Goal: Check status: Check status

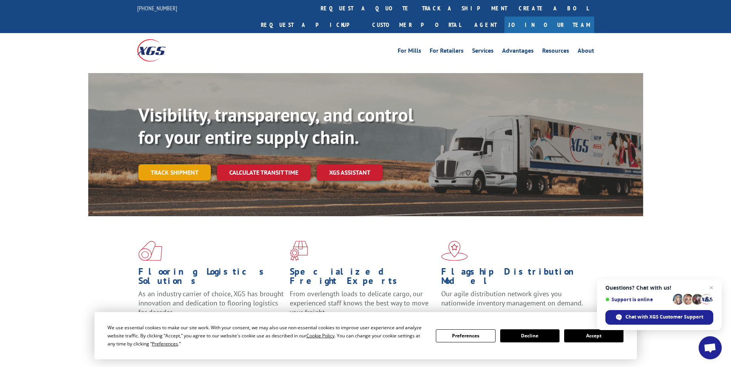
click at [187, 164] on link "Track shipment" at bounding box center [174, 172] width 72 height 16
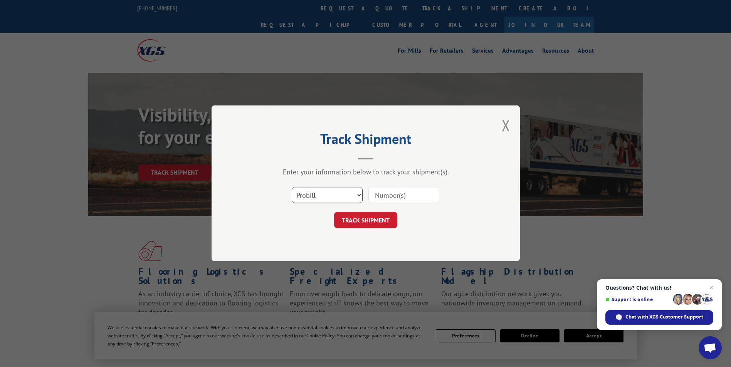
click at [322, 191] on select "Select category... Probill BOL PO" at bounding box center [327, 196] width 71 height 16
select select "bol"
click at [292, 188] on select "Select category... Probill BOL PO" at bounding box center [327, 196] width 71 height 16
click at [392, 196] on input at bounding box center [403, 196] width 71 height 16
type input "60530484"
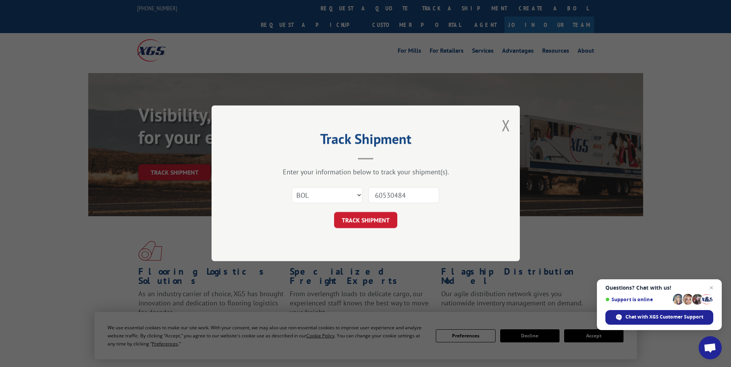
click at [334, 213] on button "TRACK SHIPMENT" at bounding box center [365, 221] width 63 height 16
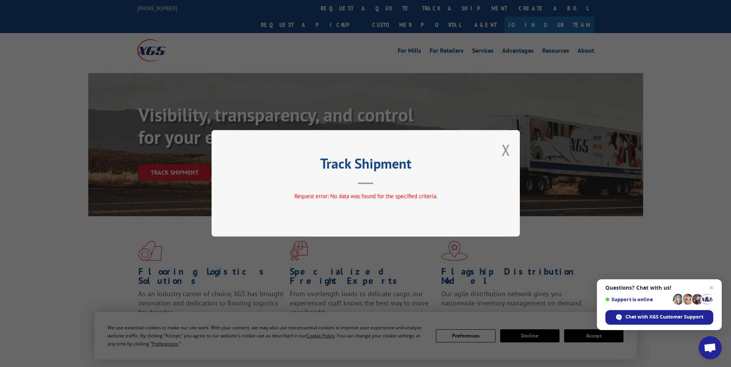
click at [505, 146] on button "Close modal" at bounding box center [506, 150] width 8 height 20
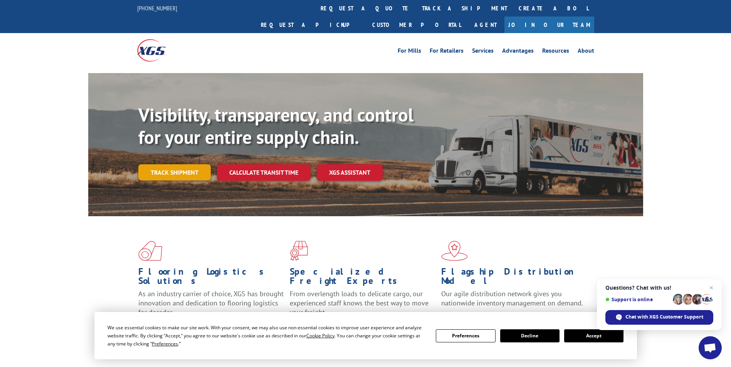
click at [164, 164] on link "Track shipment" at bounding box center [174, 172] width 72 height 16
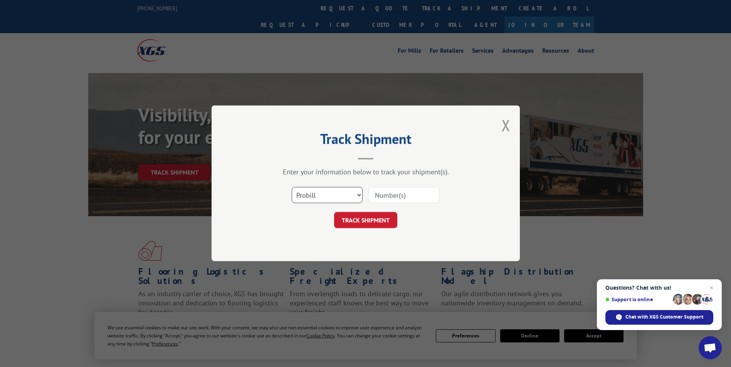
click at [331, 196] on select "Select category... Probill BOL PO" at bounding box center [327, 196] width 71 height 16
select select "po"
click at [292, 188] on select "Select category... Probill BOL PO" at bounding box center [327, 196] width 71 height 16
click at [373, 195] on input at bounding box center [403, 196] width 71 height 16
type input "60530484"
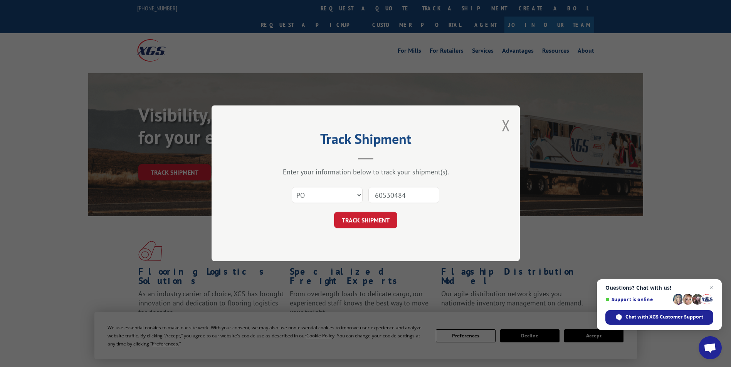
click button "TRACK SHIPMENT" at bounding box center [365, 221] width 63 height 16
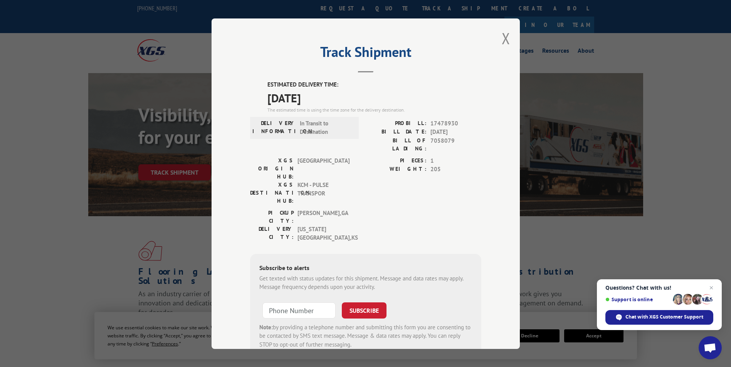
click at [587, 238] on div "Track Shipment ESTIMATED DELIVERY TIME: [DATE] The estimated time is using the …" at bounding box center [365, 183] width 731 height 367
click at [502, 40] on button "Close modal" at bounding box center [506, 38] width 8 height 20
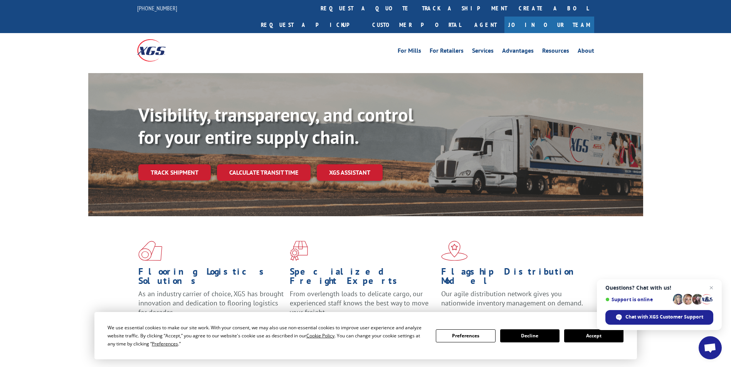
click at [181, 164] on link "Track shipment" at bounding box center [174, 172] width 72 height 16
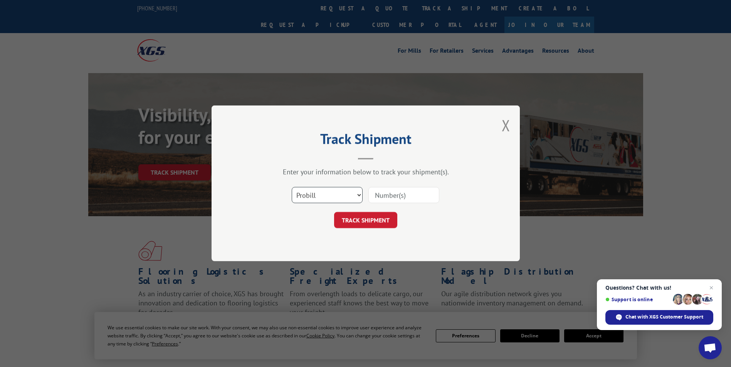
click at [320, 196] on select "Select category... Probill BOL PO" at bounding box center [327, 196] width 71 height 16
select select "po"
click at [292, 188] on select "Select category... Probill BOL PO" at bounding box center [327, 196] width 71 height 16
click at [396, 192] on input at bounding box center [403, 196] width 71 height 16
type input "60530472"
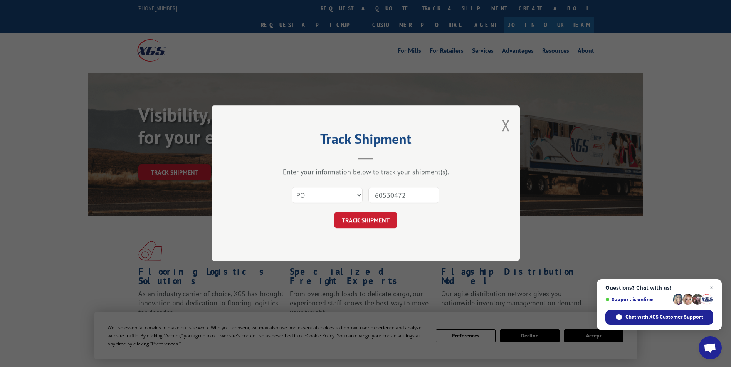
click button "TRACK SHIPMENT" at bounding box center [365, 221] width 63 height 16
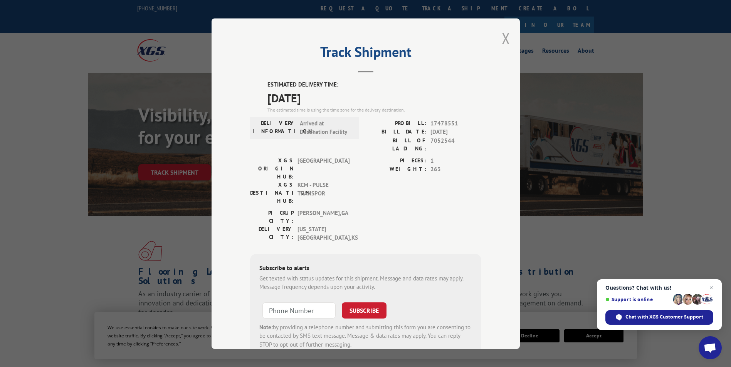
click at [502, 38] on button "Close modal" at bounding box center [506, 38] width 8 height 20
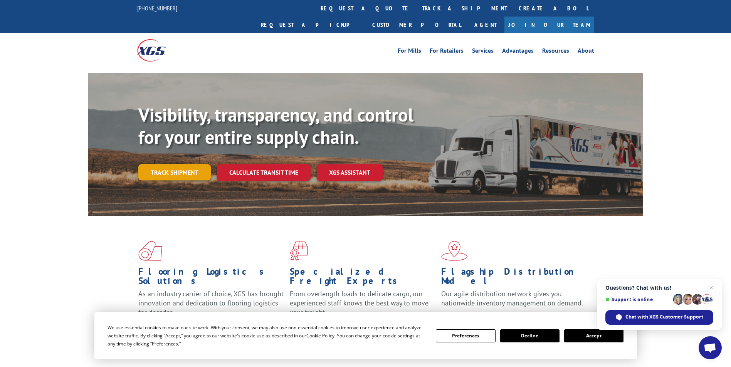
click at [164, 164] on link "Track shipment" at bounding box center [174, 172] width 72 height 16
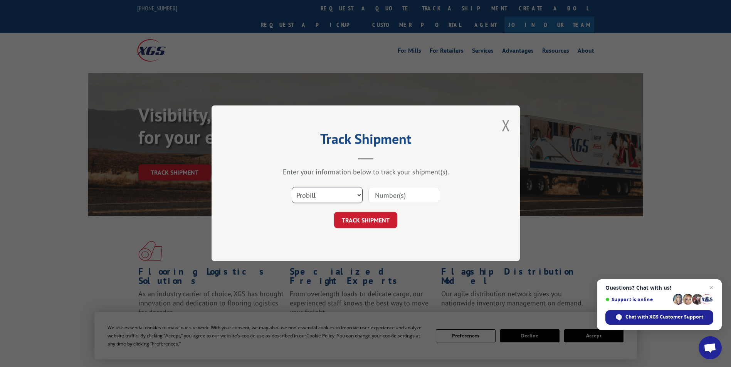
click at [353, 195] on select "Select category... Probill BOL PO" at bounding box center [327, 196] width 71 height 16
select select "po"
click at [292, 188] on select "Select category... Probill BOL PO" at bounding box center [327, 196] width 71 height 16
click at [378, 197] on input at bounding box center [403, 196] width 71 height 16
type input "6053004"
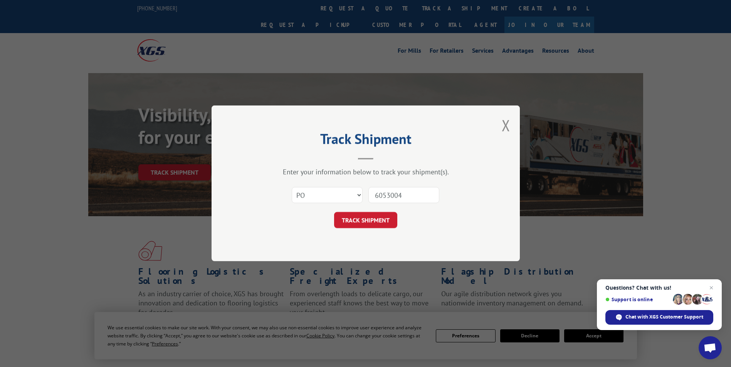
click at [334, 213] on button "TRACK SHIPMENT" at bounding box center [365, 221] width 63 height 16
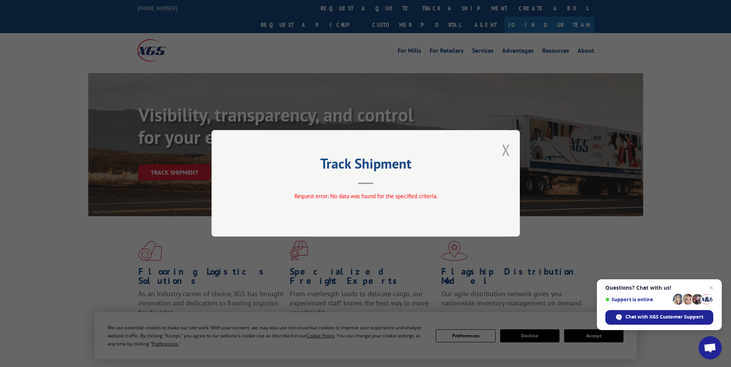
click at [507, 151] on button "Close modal" at bounding box center [506, 150] width 8 height 20
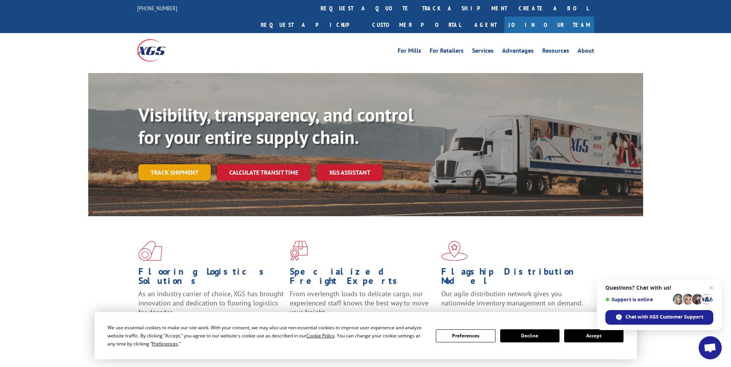
click at [171, 164] on link "Track shipment" at bounding box center [174, 172] width 72 height 16
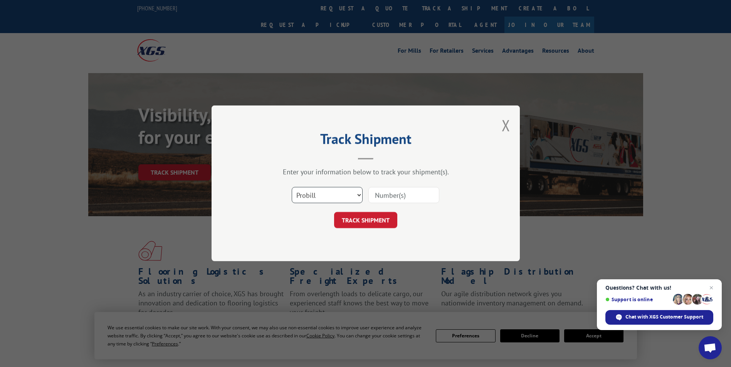
click at [344, 195] on select "Select category... Probill BOL PO" at bounding box center [327, 196] width 71 height 16
select select "po"
click at [292, 188] on select "Select category... Probill BOL PO" at bounding box center [327, 196] width 71 height 16
click at [370, 197] on input at bounding box center [403, 196] width 71 height 16
type input "60530504"
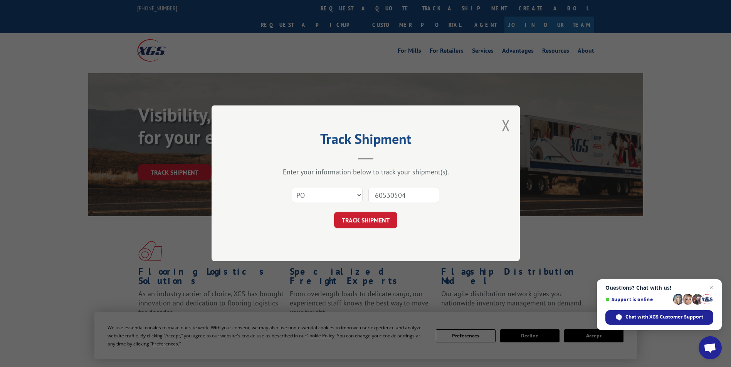
click button "TRACK SHIPMENT" at bounding box center [365, 221] width 63 height 16
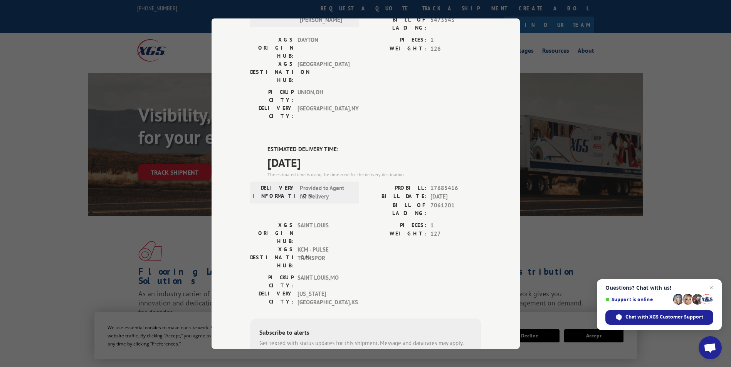
scroll to position [388, 0]
click at [636, 159] on div "Track Shipment ESTIMATED DELIVERY TIME: Please contact customer service: [PHONE…" at bounding box center [365, 183] width 731 height 367
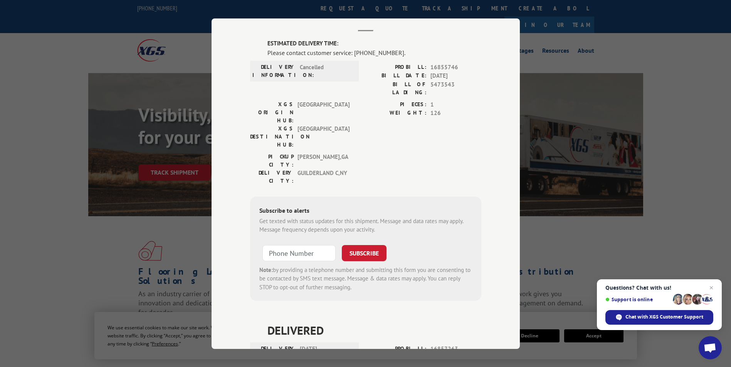
scroll to position [0, 0]
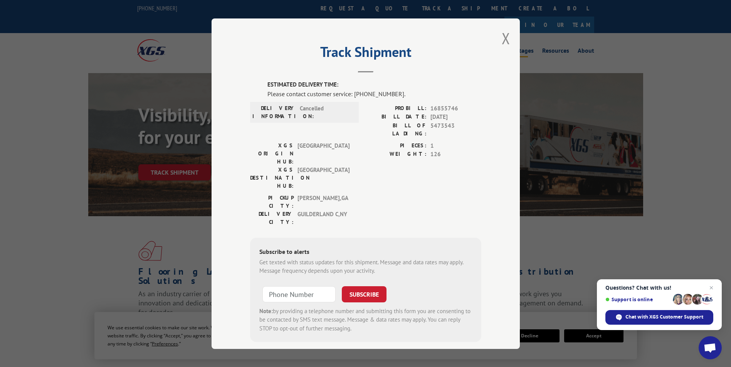
click at [502, 36] on button "Close modal" at bounding box center [506, 38] width 8 height 20
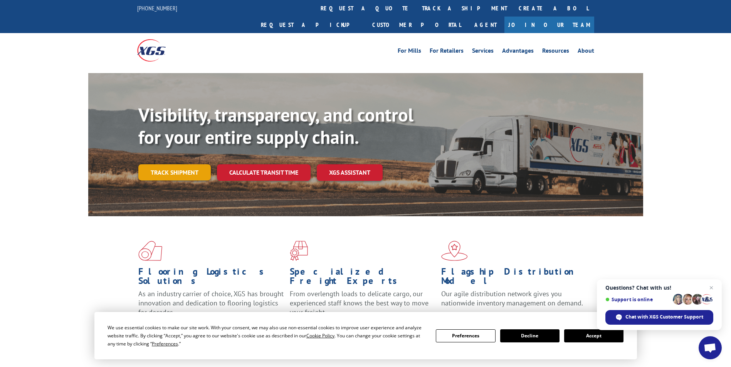
click at [173, 164] on link "Track shipment" at bounding box center [174, 172] width 72 height 16
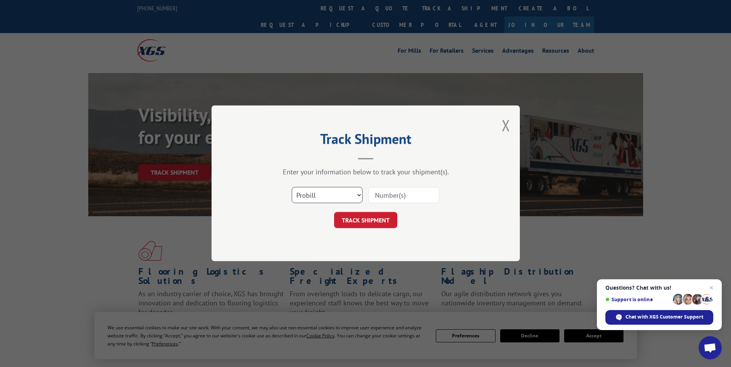
click at [331, 196] on select "Select category... Probill BOL PO" at bounding box center [327, 196] width 71 height 16
select select "po"
click at [292, 188] on select "Select category... Probill BOL PO" at bounding box center [327, 196] width 71 height 16
click at [379, 196] on input at bounding box center [403, 196] width 71 height 16
type input "60530479"
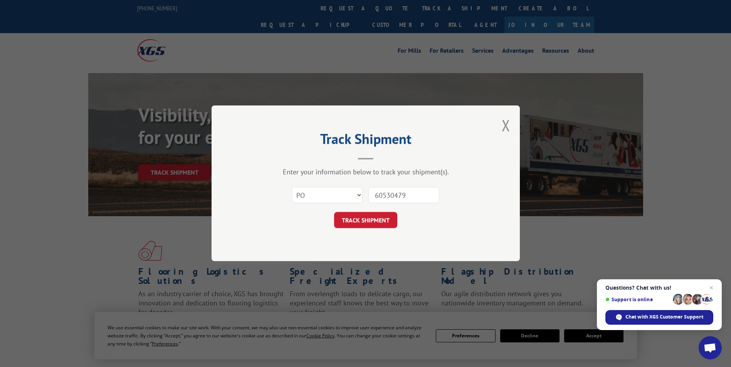
click at [334, 213] on button "TRACK SHIPMENT" at bounding box center [365, 221] width 63 height 16
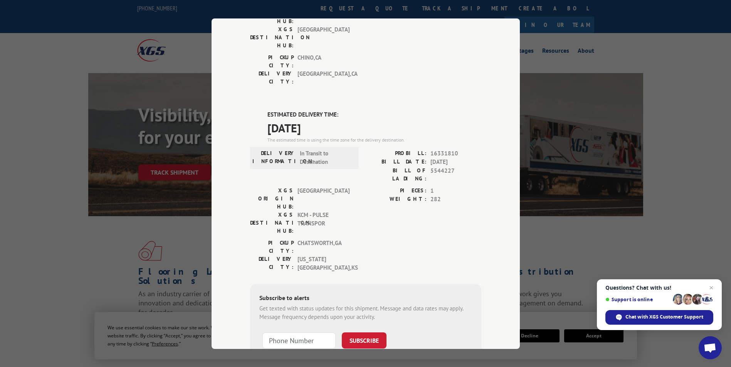
scroll to position [143, 0]
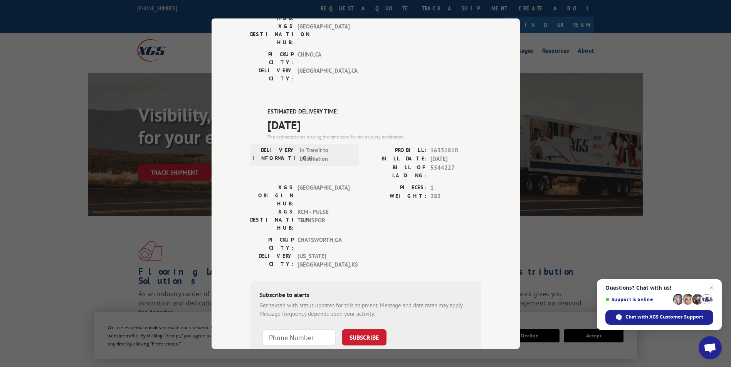
click at [550, 109] on div "Track Shipment DELIVERED DELIVERY INFORMATION: [DATE] 08:56 am [PERSON_NAME]: 1…" at bounding box center [365, 183] width 731 height 367
